Goal: Task Accomplishment & Management: Use online tool/utility

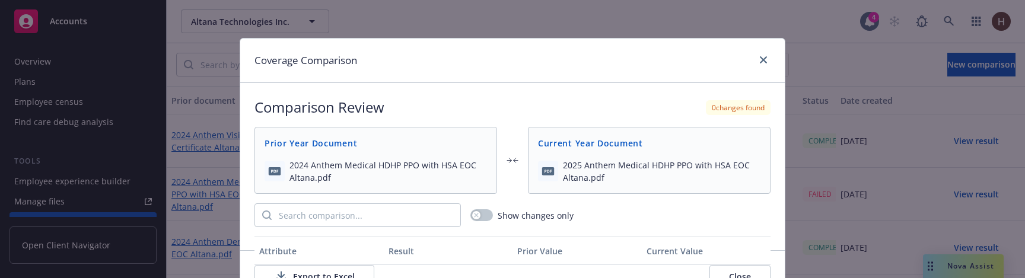
scroll to position [72, 0]
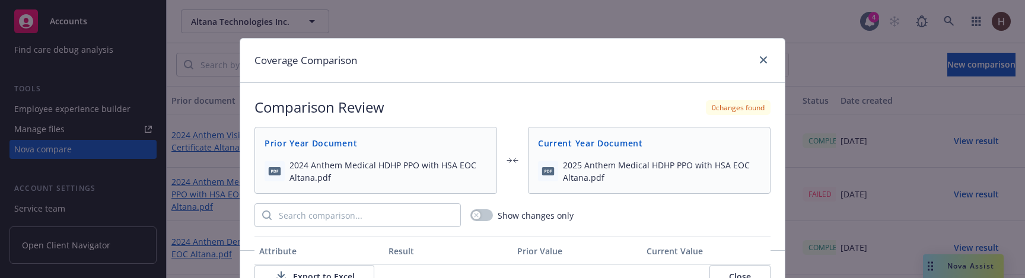
drag, startPoint x: 0, startPoint y: 0, endPoint x: 769, endPoint y: 65, distance: 772.2
click at [769, 65] on div at bounding box center [761, 60] width 19 height 15
click at [769, 64] on div at bounding box center [761, 60] width 19 height 15
click at [770, 63] on div at bounding box center [761, 60] width 19 height 15
click at [764, 63] on icon "close" at bounding box center [763, 59] width 7 height 7
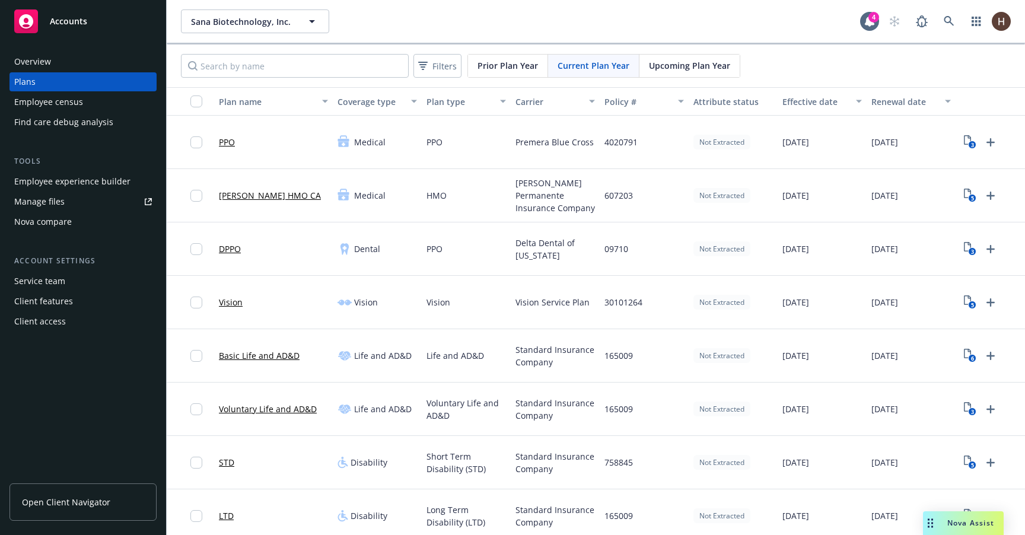
click at [961, 135] on div "3" at bounding box center [980, 142] width 40 height 19
click at [962, 136] on div "3" at bounding box center [980, 142] width 40 height 19
click at [965, 139] on icon "3" at bounding box center [970, 142] width 12 height 14
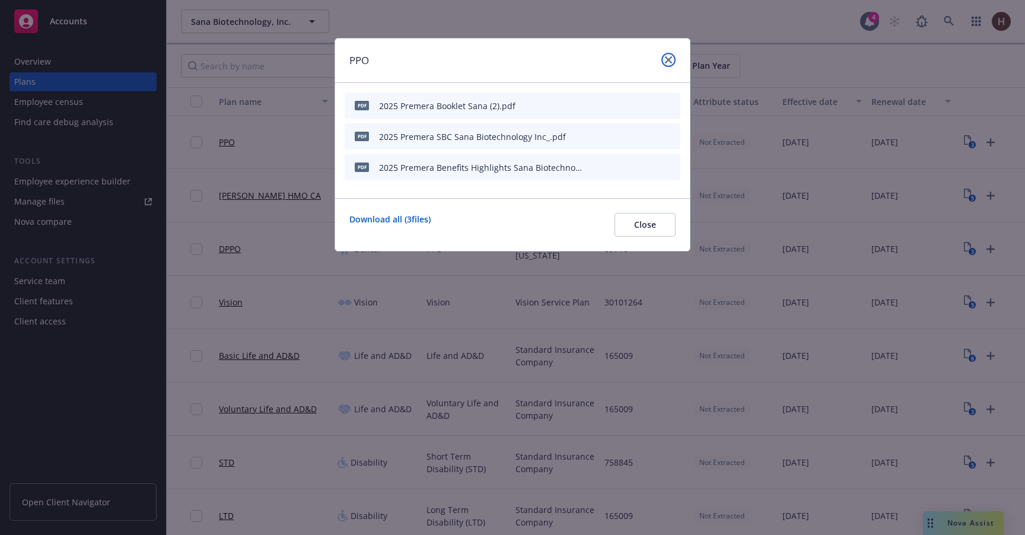
click at [669, 61] on icon "close" at bounding box center [668, 59] width 7 height 7
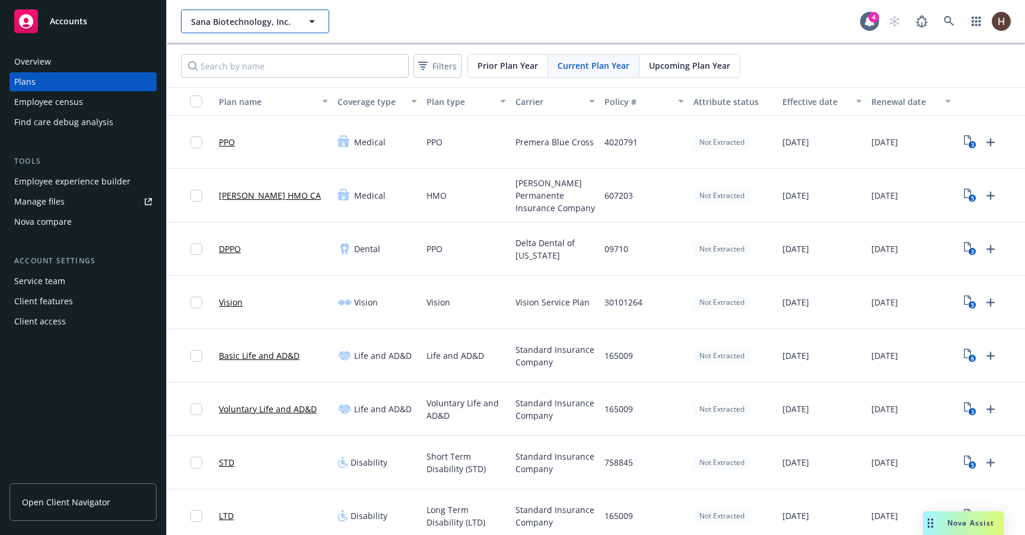
click at [217, 27] on span "Sana Biotechnology, Inc." at bounding box center [242, 21] width 103 height 12
type input "navi"
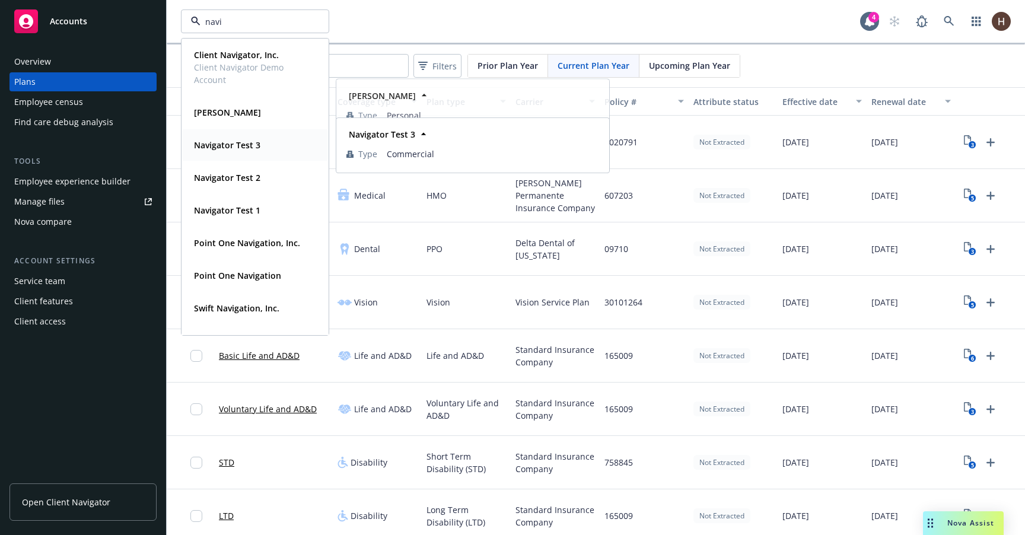
click at [272, 140] on div "Navigator Test 3" at bounding box center [255, 144] width 132 height 17
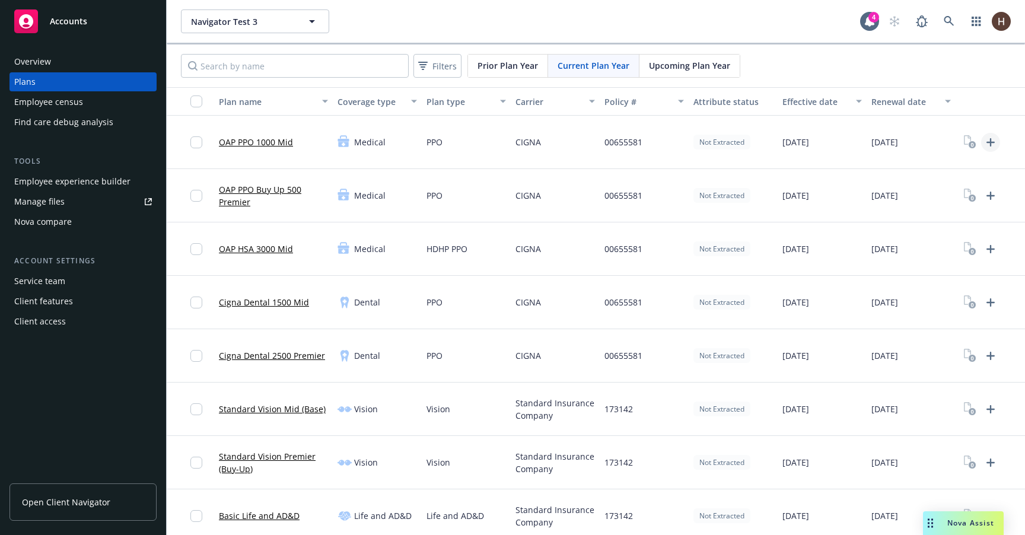
click at [985, 144] on icon "Upload Plan Documents" at bounding box center [991, 142] width 14 height 14
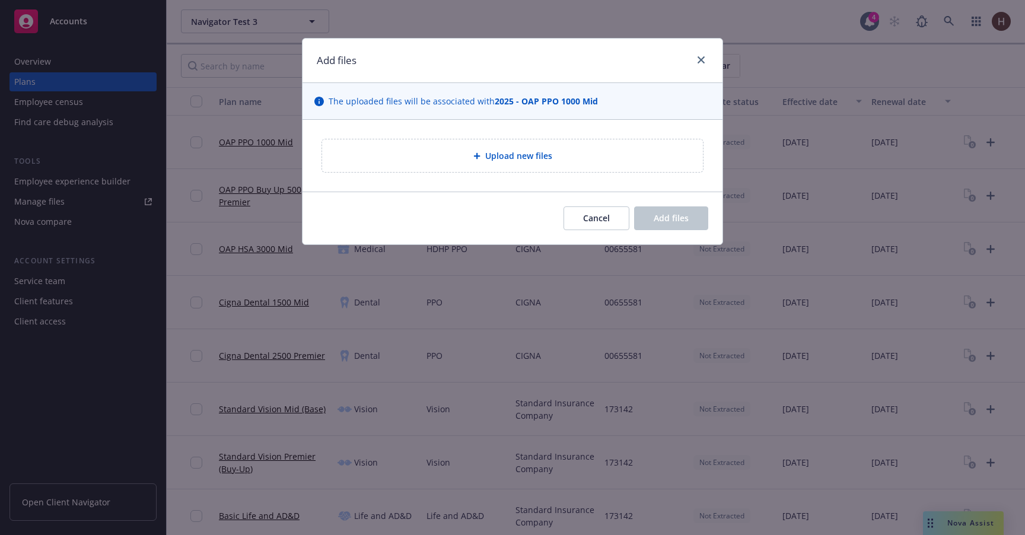
click at [470, 155] on div "Upload new files" at bounding box center [513, 156] width 362 height 14
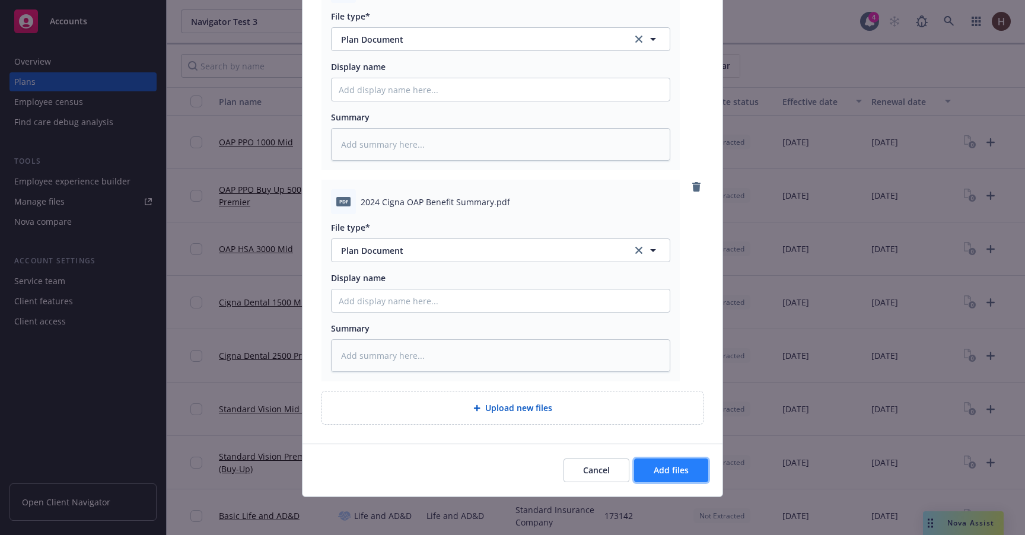
click at [668, 466] on span "Add files" at bounding box center [671, 470] width 35 height 11
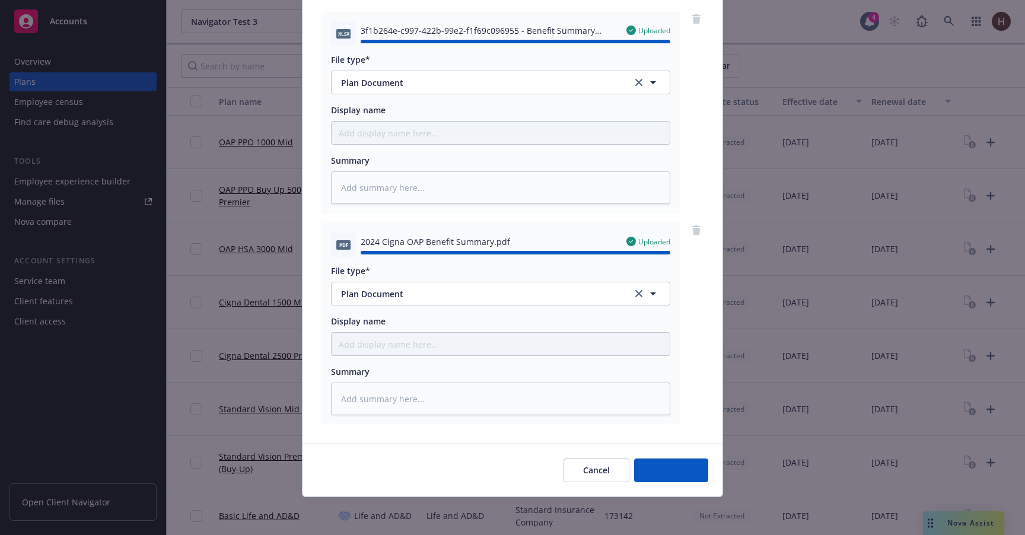
type textarea "x"
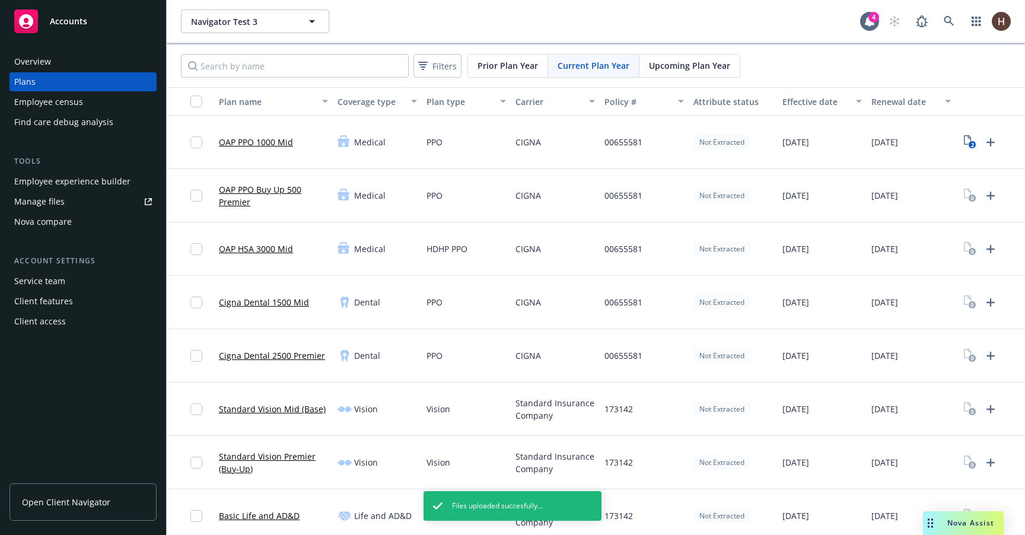
click at [956, 148] on div "2" at bounding box center [1000, 142] width 89 height 53
click at [965, 142] on icon "2" at bounding box center [970, 142] width 12 height 14
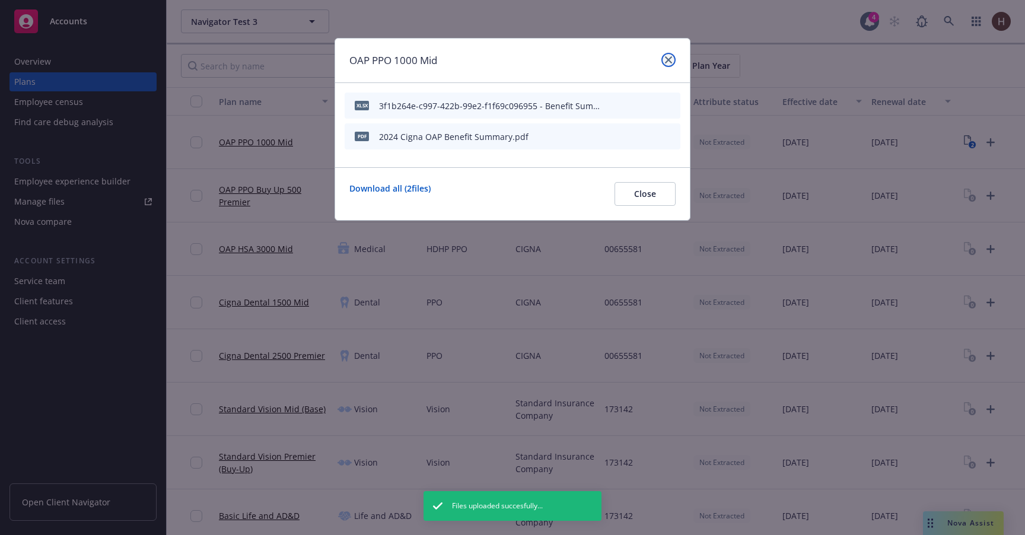
click at [671, 63] on link "close" at bounding box center [668, 60] width 14 height 14
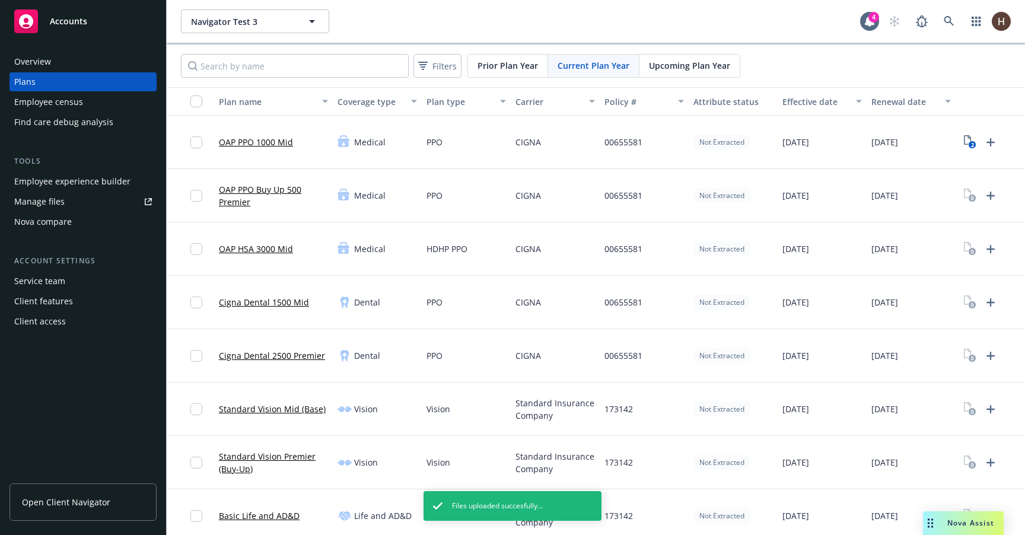
click at [88, 230] on div "Nova compare" at bounding box center [83, 221] width 138 height 19
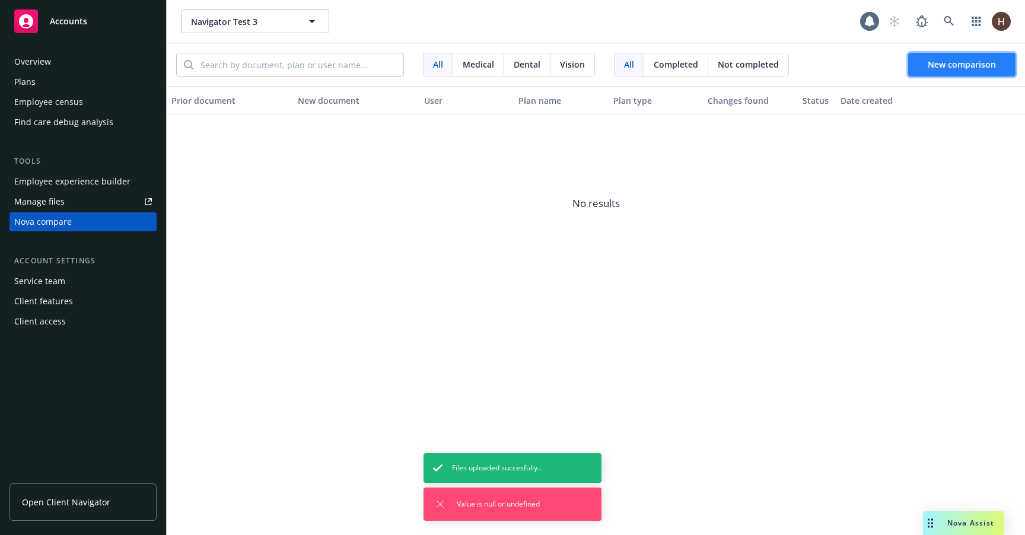
click at [936, 65] on span "New comparison" at bounding box center [962, 64] width 68 height 11
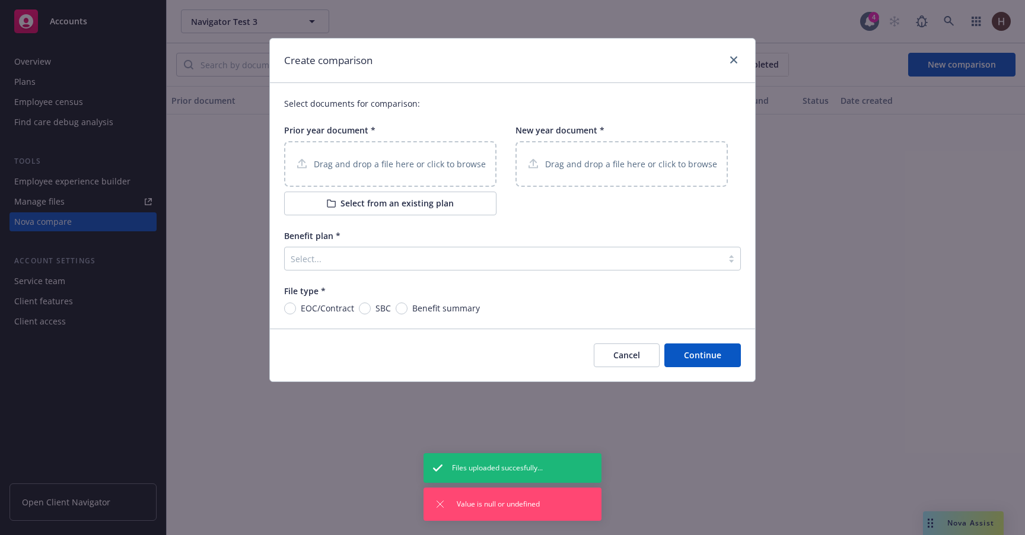
click at [411, 200] on button "Select from an existing plan" at bounding box center [390, 204] width 212 height 24
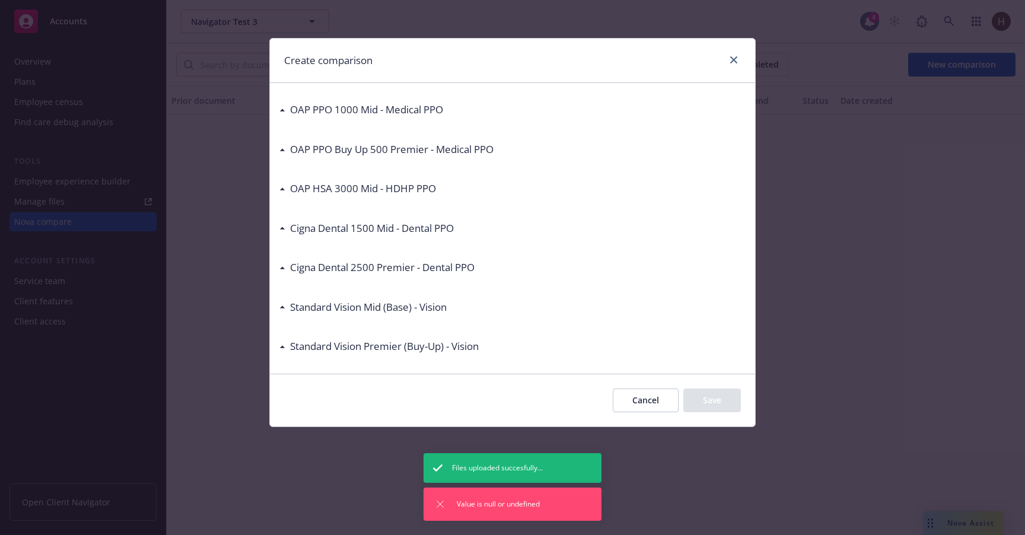
click at [327, 183] on h3 "OAP HSA 3000 Mid - HDHP PPO" at bounding box center [363, 188] width 146 height 15
click at [339, 219] on div "Cigna Dental 1500 Mid - Dental PPO" at bounding box center [512, 228] width 466 height 25
click at [339, 263] on h3 "Cigna Dental 2500 Premier - Dental PPO" at bounding box center [382, 267] width 184 height 15
click at [393, 99] on div "OAP PPO 1000 Mid - Medical PPO" at bounding box center [512, 109] width 466 height 25
click at [392, 103] on h3 "OAP PPO 1000 Mid - Medical PPO" at bounding box center [366, 109] width 153 height 15
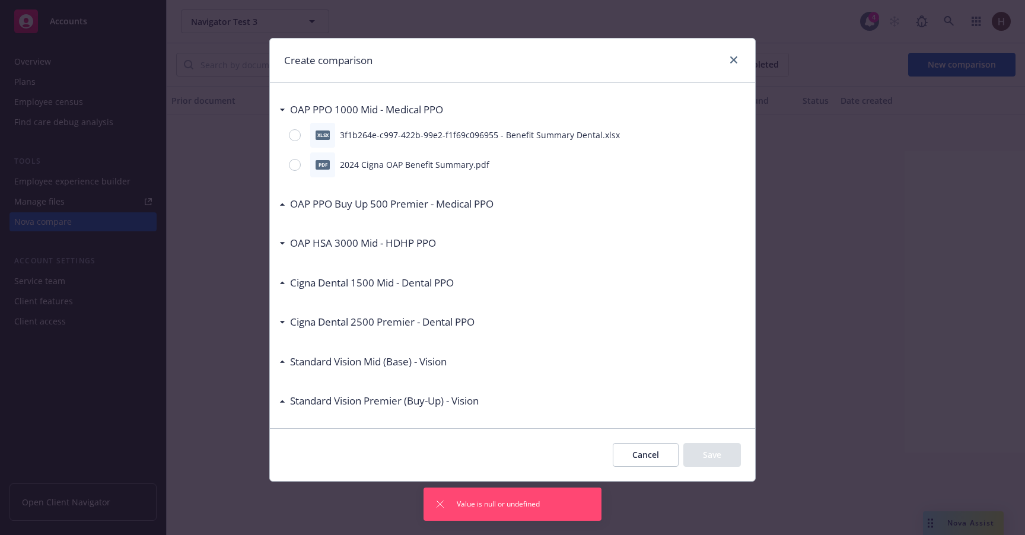
click at [404, 138] on p "3f1b264e-c997-422b-99e2-f1f69c096955 - Benefit Summary Dental.xlsx" at bounding box center [480, 135] width 280 height 12
click at [295, 136] on input "radio" at bounding box center [295, 135] width 12 height 12
radio input "true"
click at [718, 453] on button "Save" at bounding box center [712, 455] width 58 height 24
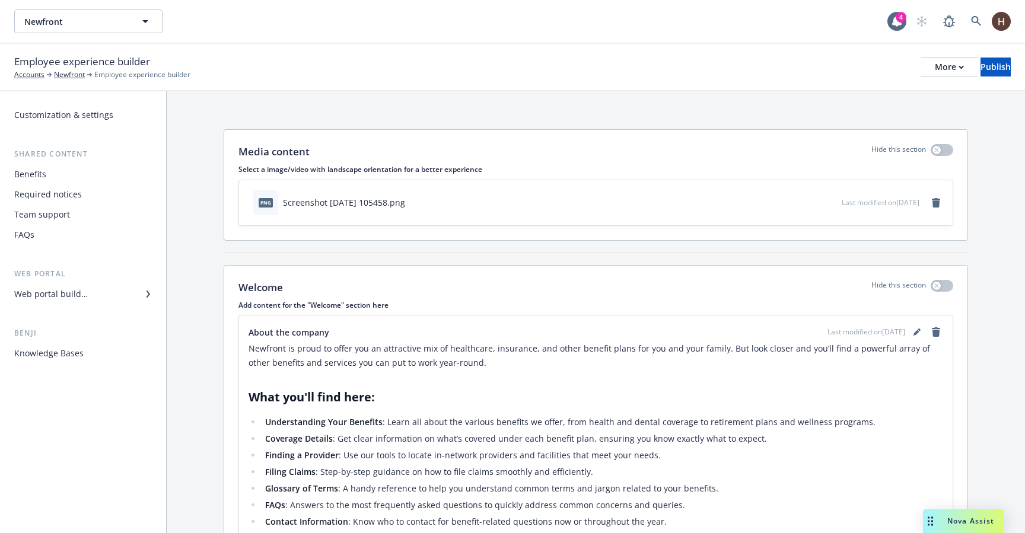
click at [88, 202] on div "Required notices" at bounding box center [83, 194] width 138 height 19
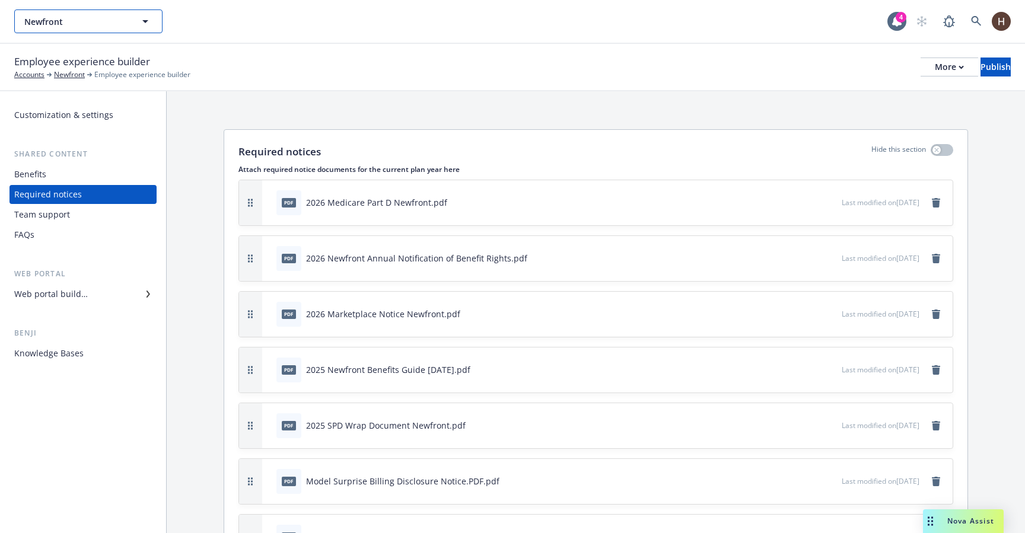
click at [135, 28] on button "Newfront" at bounding box center [88, 21] width 148 height 24
type input "navig"
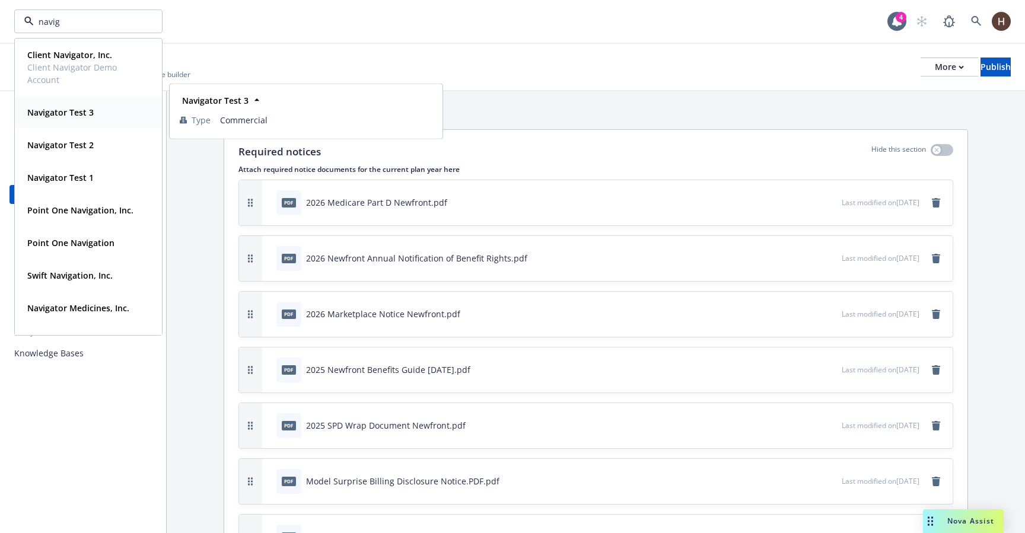
click at [109, 109] on div "Navigator Test 3" at bounding box center [89, 112] width 132 height 17
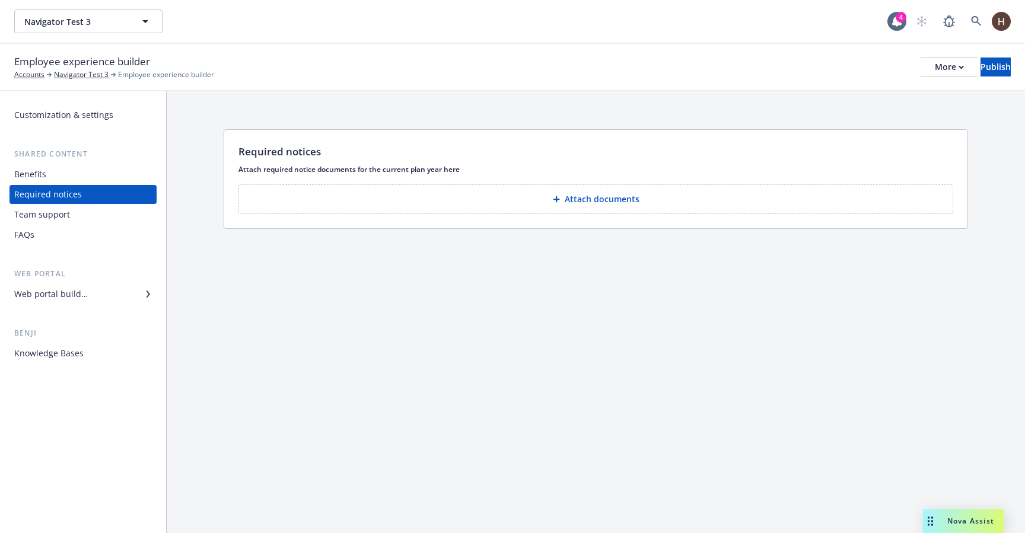
click at [125, 214] on div "Team support" at bounding box center [83, 214] width 138 height 19
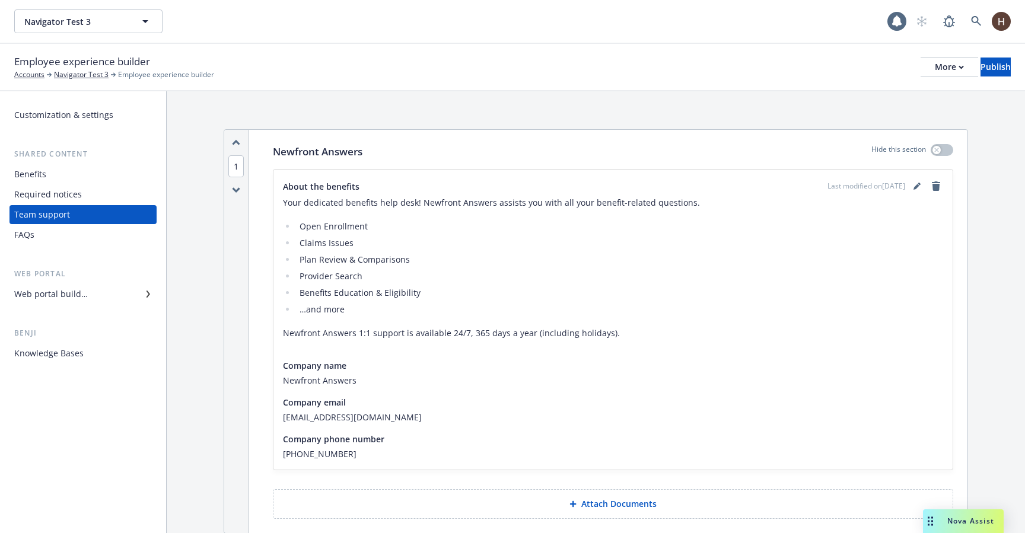
click at [125, 203] on div "Required notices" at bounding box center [83, 194] width 138 height 19
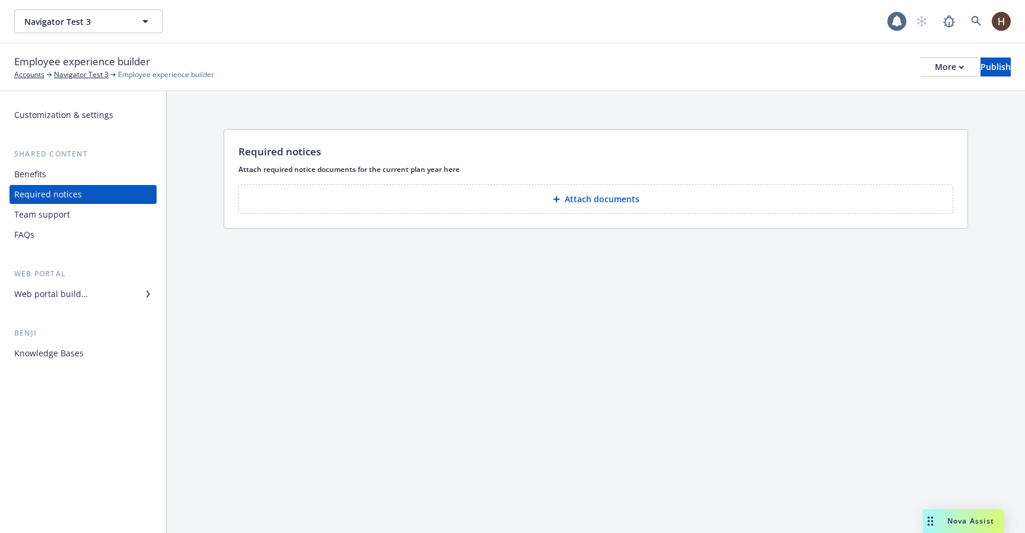
click at [112, 290] on div "Web portal builder" at bounding box center [83, 294] width 138 height 19
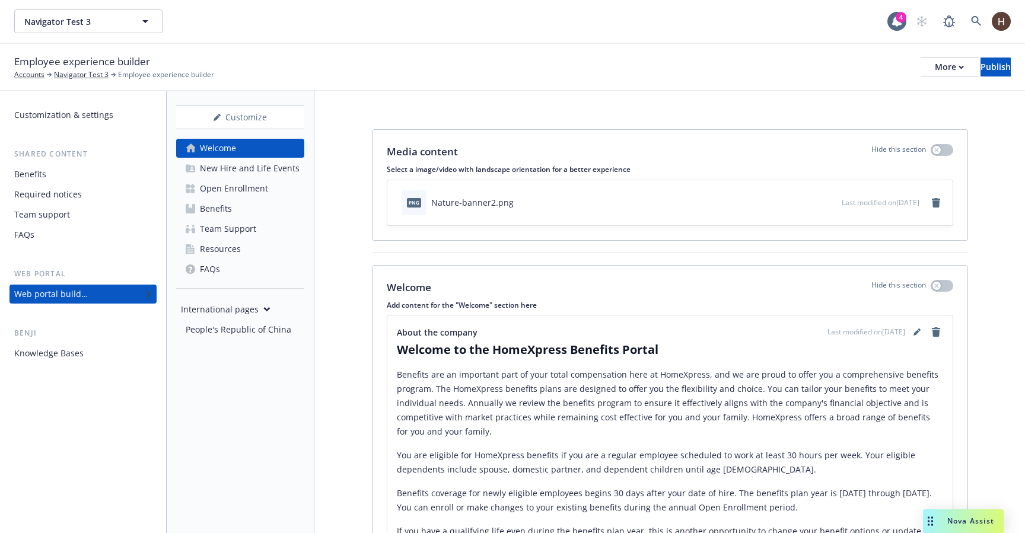
click at [230, 253] on div "Resources" at bounding box center [220, 249] width 41 height 19
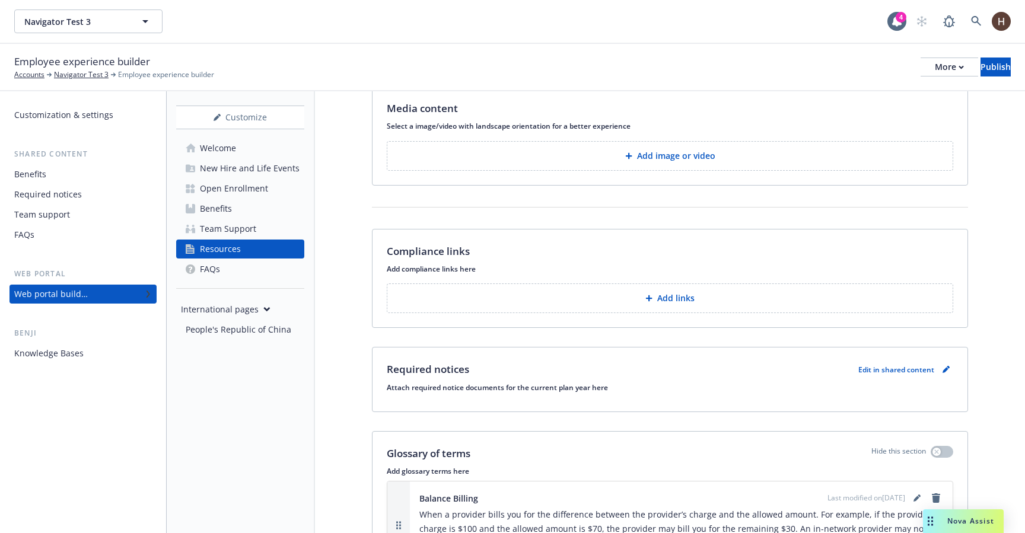
scroll to position [110, 0]
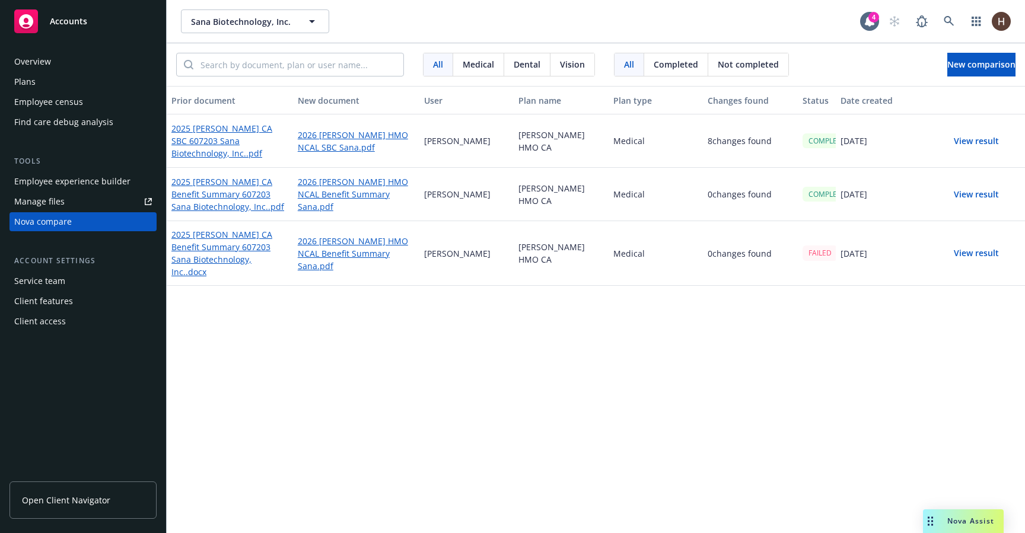
click at [963, 243] on button "View result" at bounding box center [976, 253] width 83 height 24
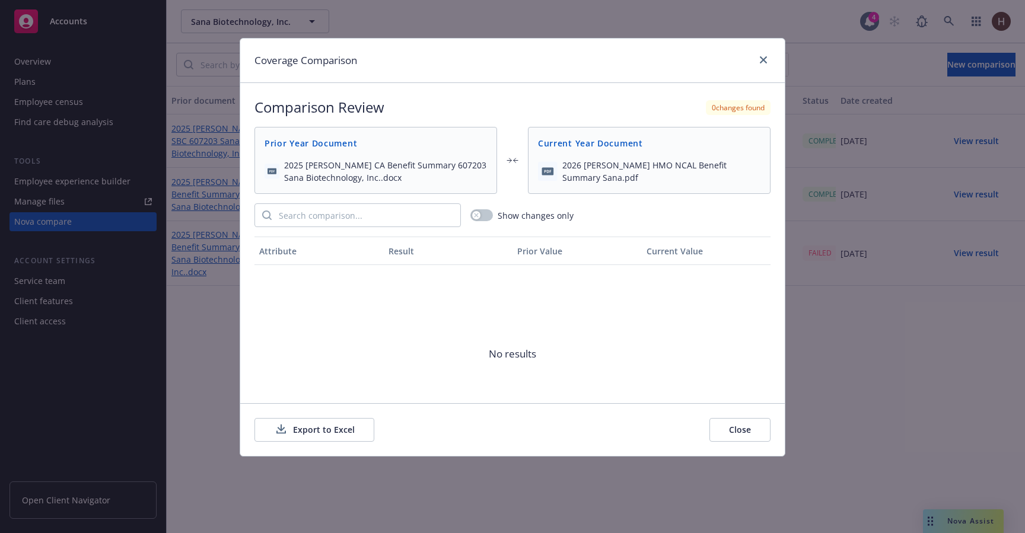
click at [210, 239] on div "Coverage Comparison Comparison Review 0 changes found Prior Year Document 2025 …" at bounding box center [512, 266] width 1025 height 533
click at [755, 66] on div at bounding box center [761, 60] width 19 height 15
click at [762, 63] on icon "close" at bounding box center [763, 59] width 7 height 7
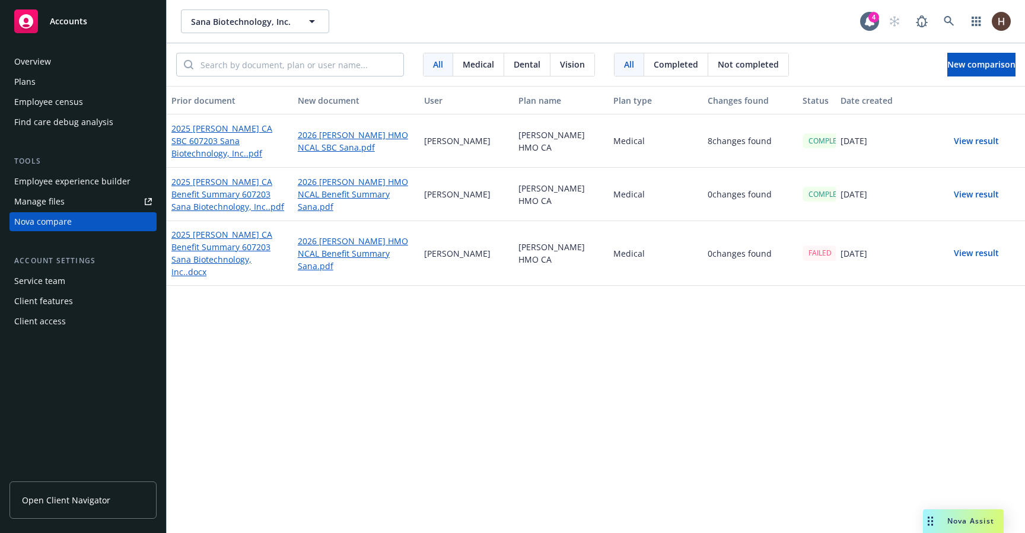
click at [970, 77] on div "All Medical Dental Vision All Completed Not completed New comparison" at bounding box center [596, 64] width 858 height 43
click at [971, 67] on span "New comparison" at bounding box center [981, 64] width 68 height 11
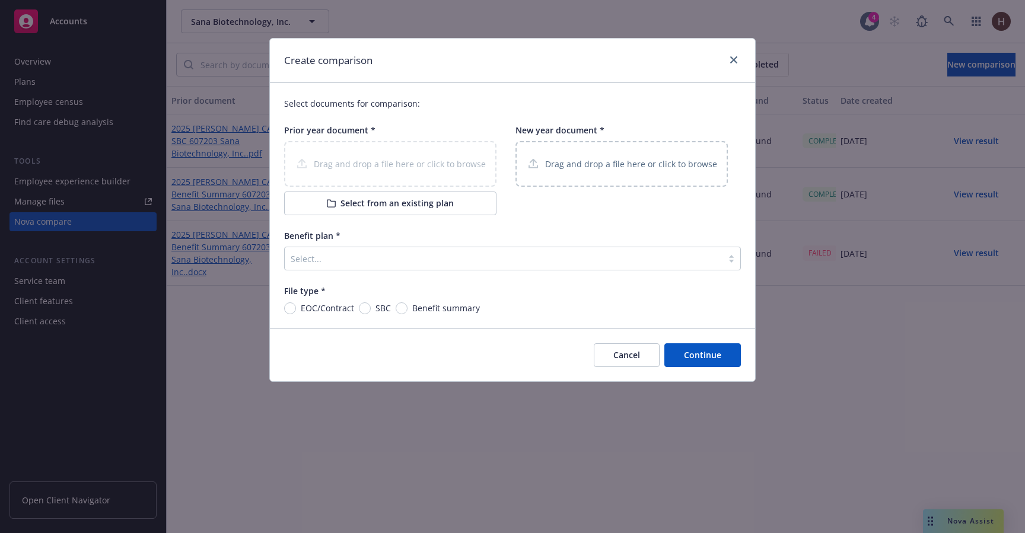
click at [537, 153] on div "Drag and drop a file here or click to browse" at bounding box center [622, 164] width 212 height 46
click at [625, 162] on p "Drag and drop a file here or click to browse" at bounding box center [631, 164] width 172 height 12
click at [467, 174] on div "Drag and drop a file here or click to browse" at bounding box center [390, 164] width 212 height 46
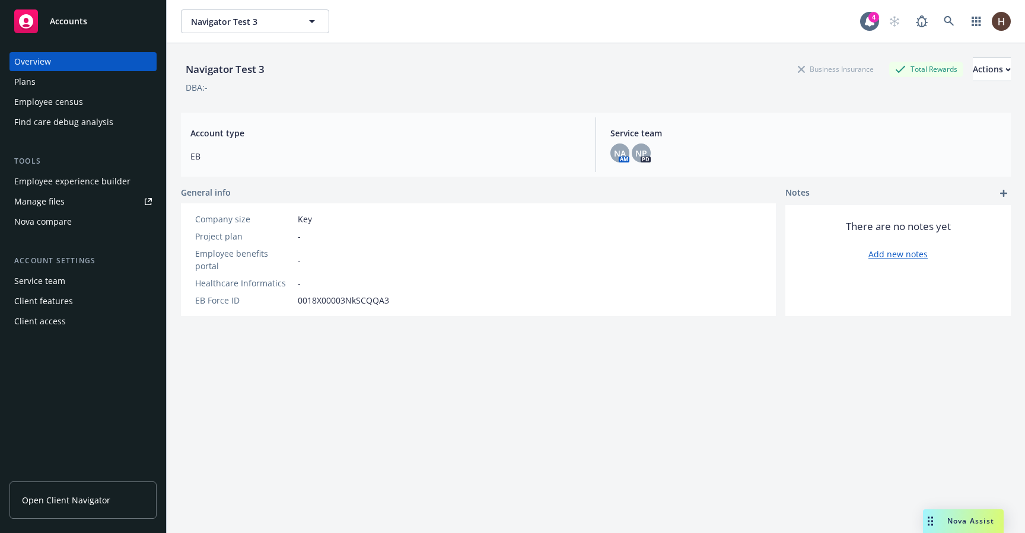
click at [765, 27] on div "Navigator Test 3 Navigator Test 3" at bounding box center [520, 21] width 679 height 24
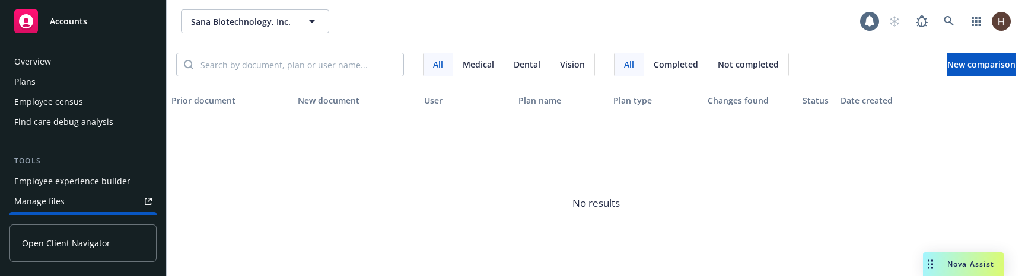
scroll to position [65, 0]
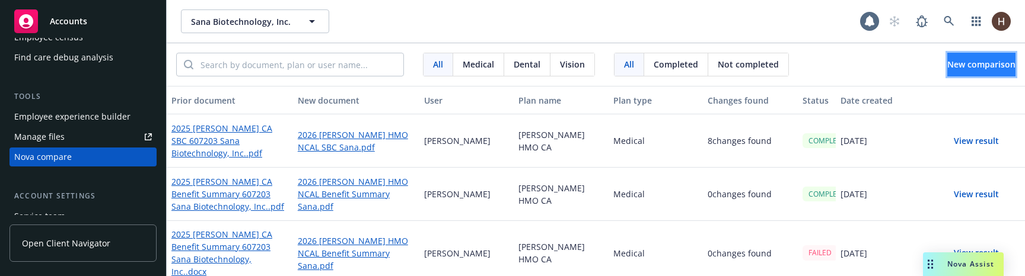
click at [1006, 72] on button "New comparison" at bounding box center [981, 65] width 68 height 24
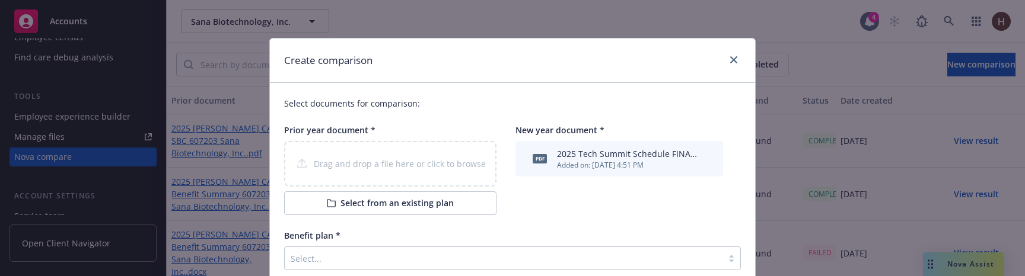
click at [441, 174] on div "Drag and drop a file here or click to browse" at bounding box center [390, 164] width 212 height 46
click at [454, 206] on button "Select from an existing plan" at bounding box center [390, 204] width 212 height 24
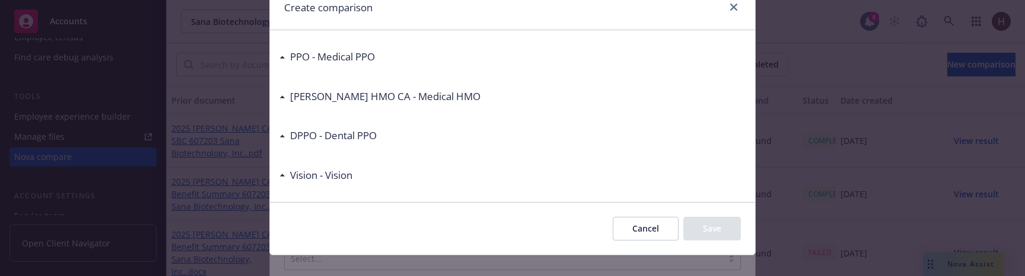
scroll to position [68, 0]
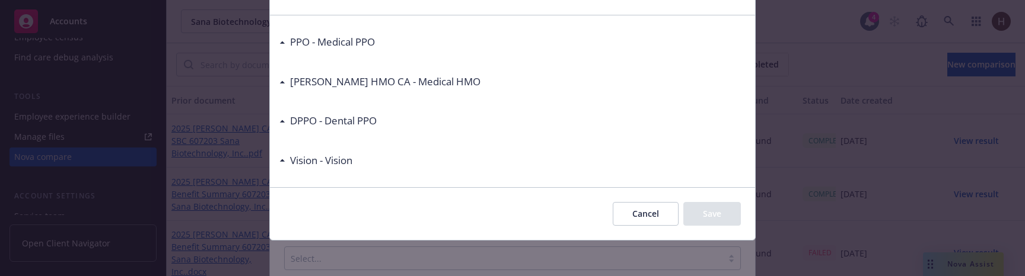
click at [396, 87] on h3 "[PERSON_NAME] HMO CA - Medical HMO" at bounding box center [385, 81] width 190 height 15
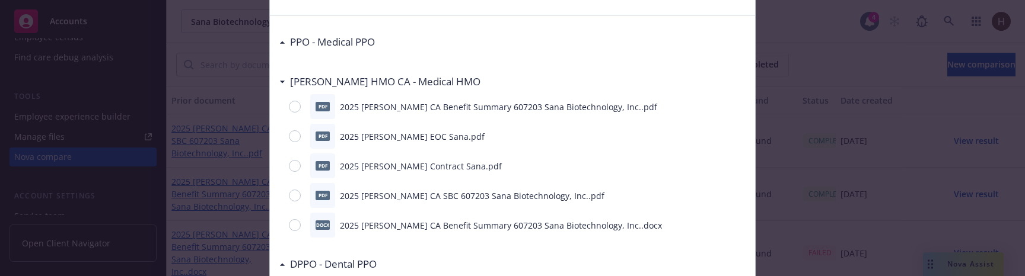
click at [297, 219] on div "docx 2025 [PERSON_NAME] CA Benefit Summary 607203 Sana Biotechnology, Inc..docx" at bounding box center [512, 225] width 466 height 25
click at [297, 223] on input "radio" at bounding box center [295, 226] width 12 height 12
radio input "true"
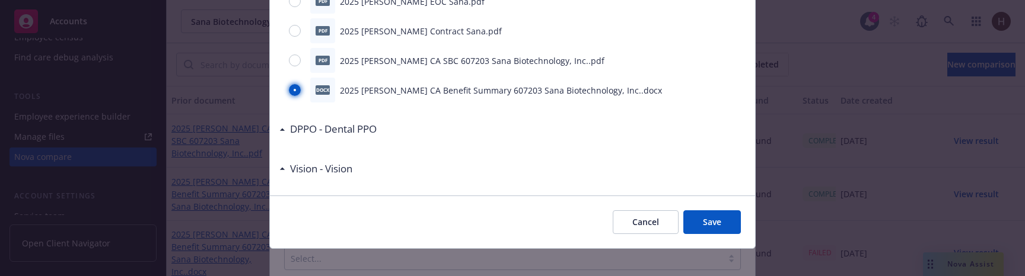
scroll to position [214, 0]
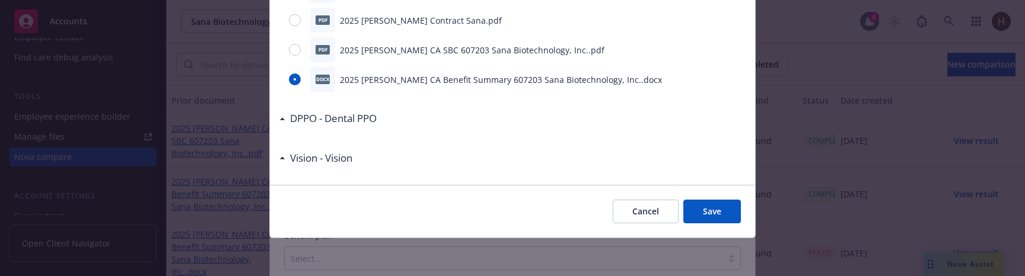
click at [637, 206] on button "Cancel" at bounding box center [646, 212] width 66 height 24
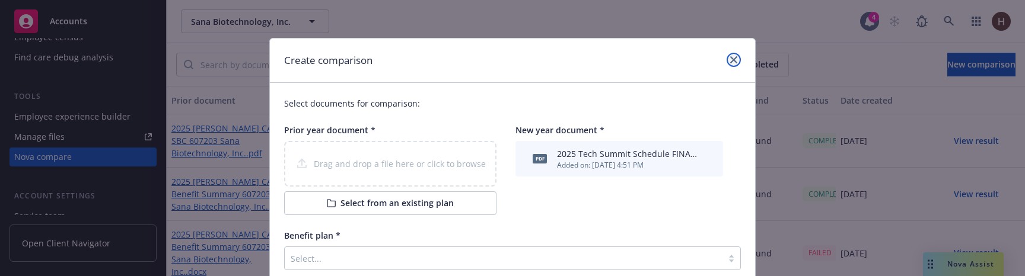
click at [732, 59] on icon "close" at bounding box center [733, 59] width 7 height 7
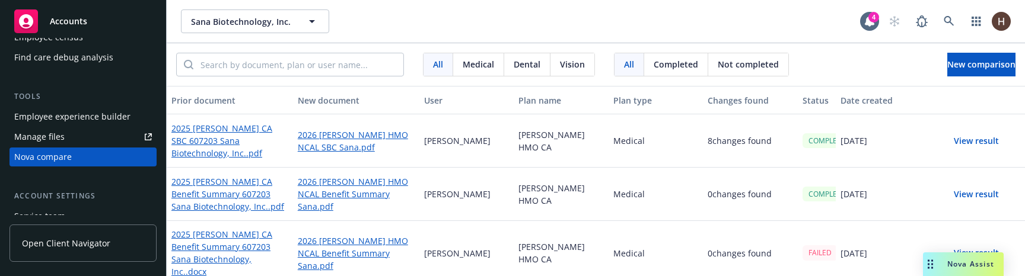
scroll to position [6, 0]
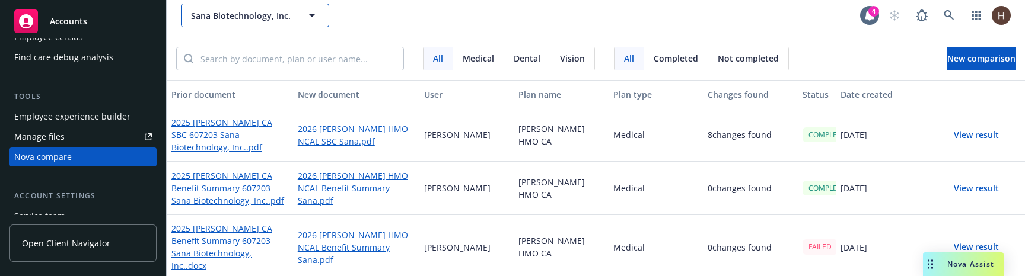
click at [309, 20] on icon "button" at bounding box center [312, 15] width 14 height 14
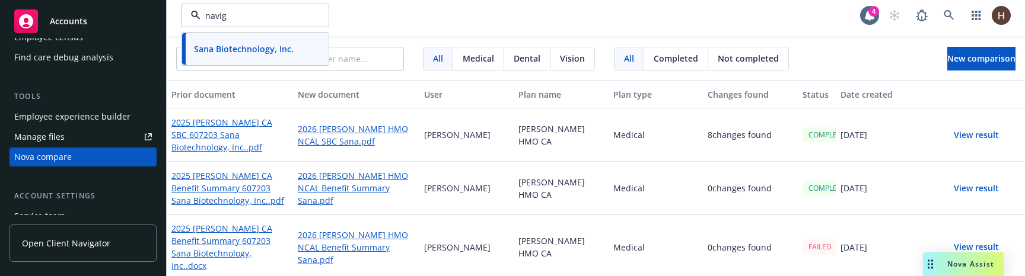
type input "naviga"
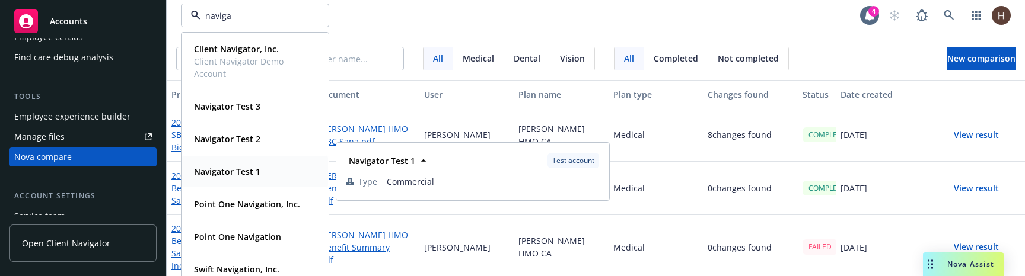
click at [276, 179] on div "Navigator Test 1" at bounding box center [255, 171] width 132 height 17
